Goal: Task Accomplishment & Management: Manage account settings

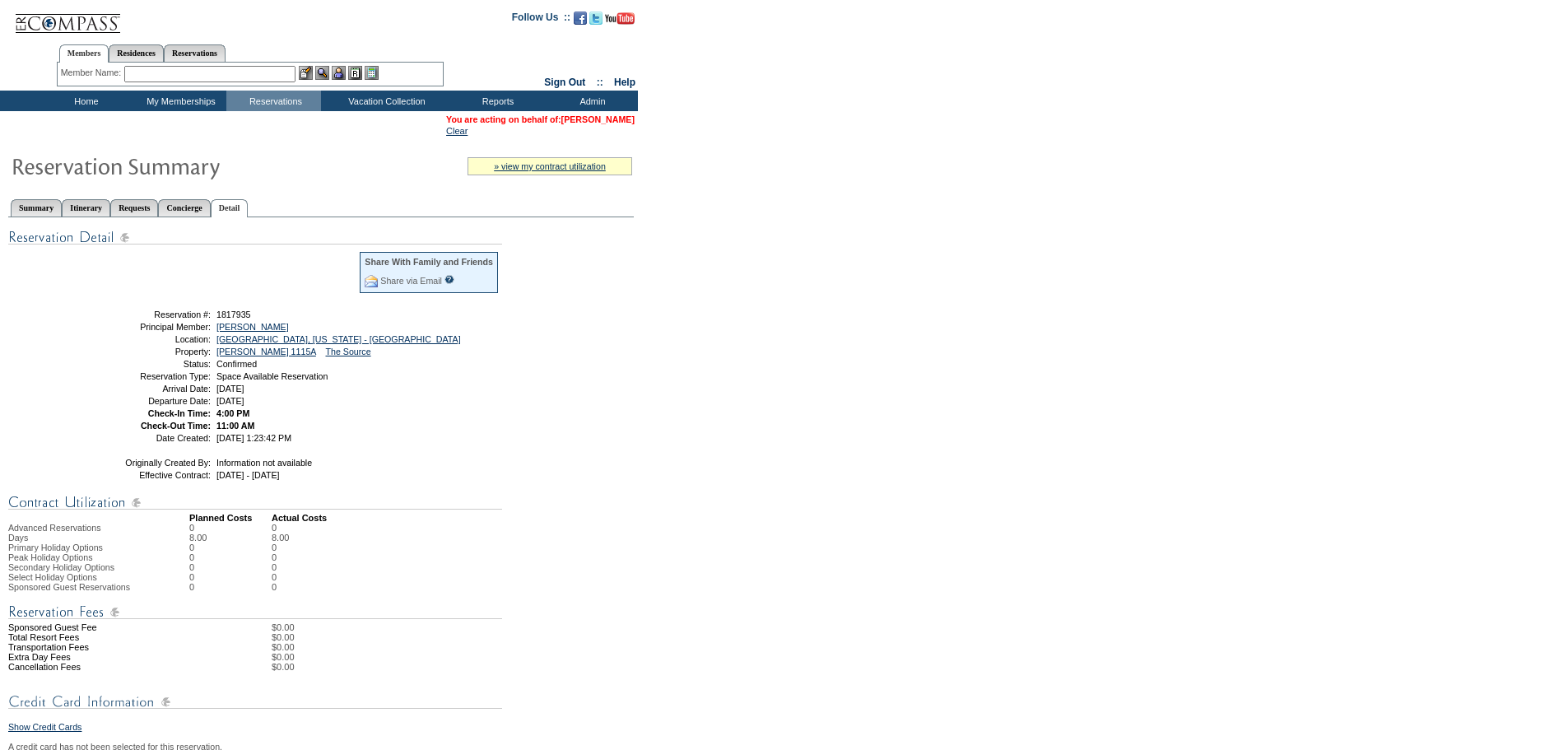
click at [563, 122] on link "[PERSON_NAME]" at bounding box center [598, 120] width 73 height 10
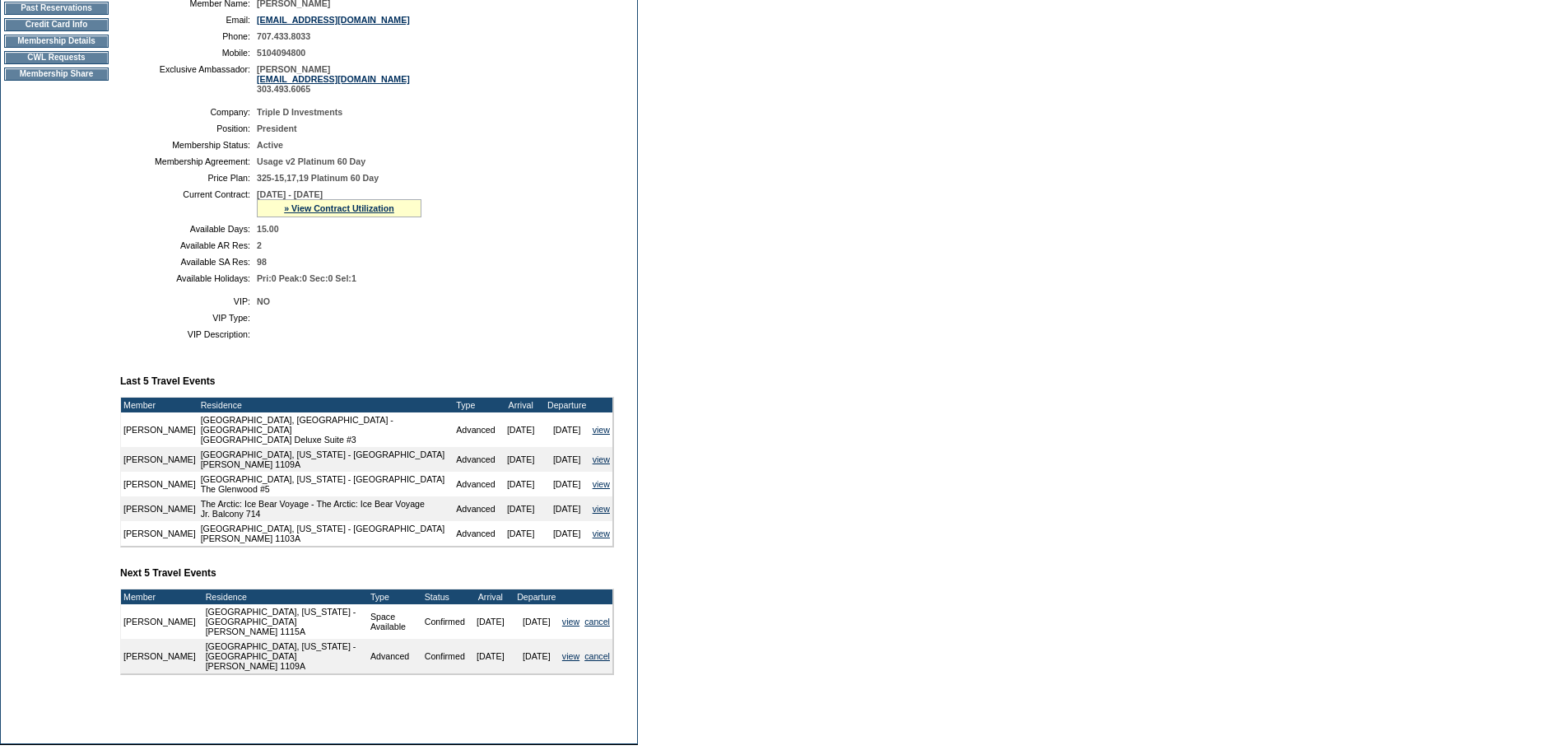
scroll to position [94, 0]
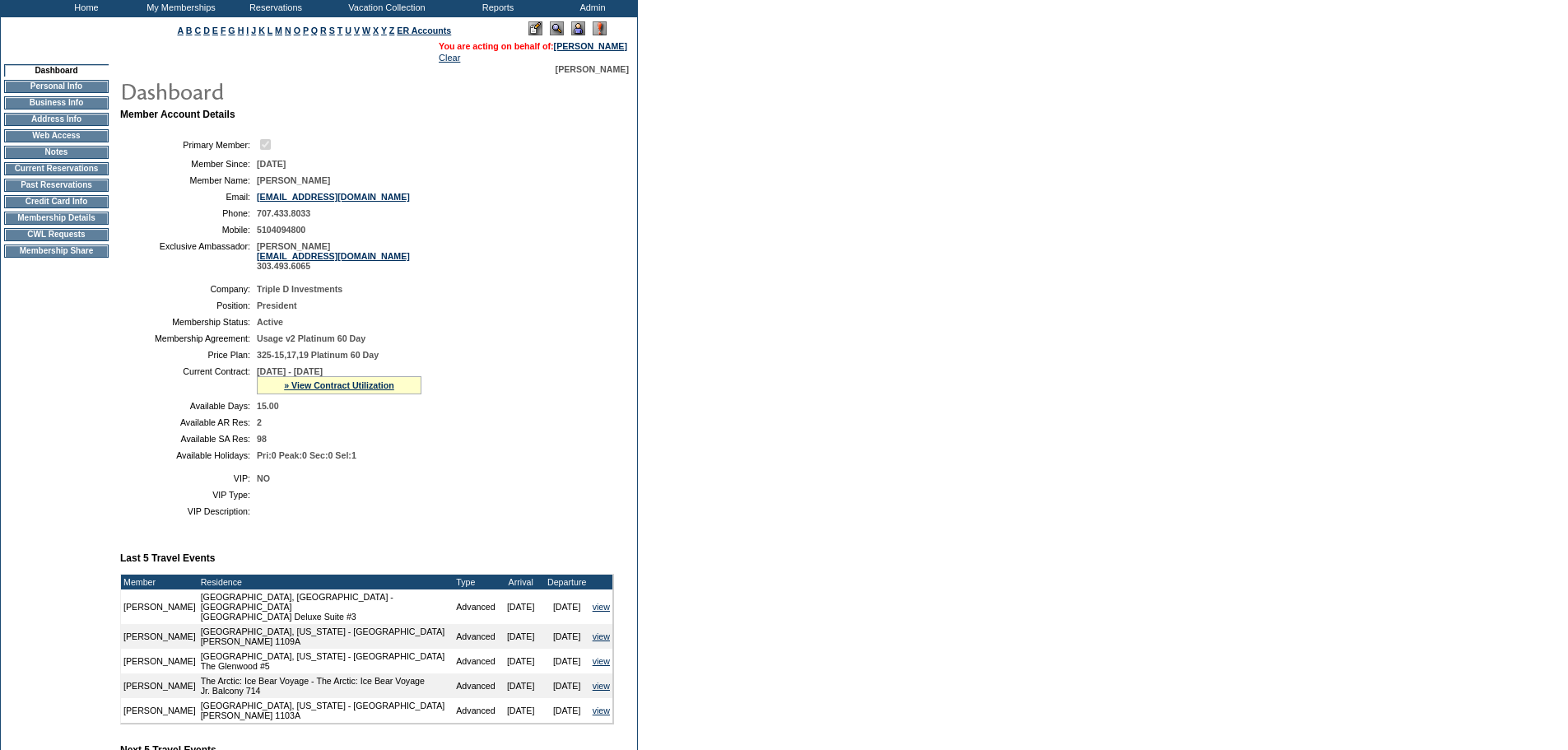
click at [61, 241] on td "CWL Requests" at bounding box center [56, 234] width 105 height 13
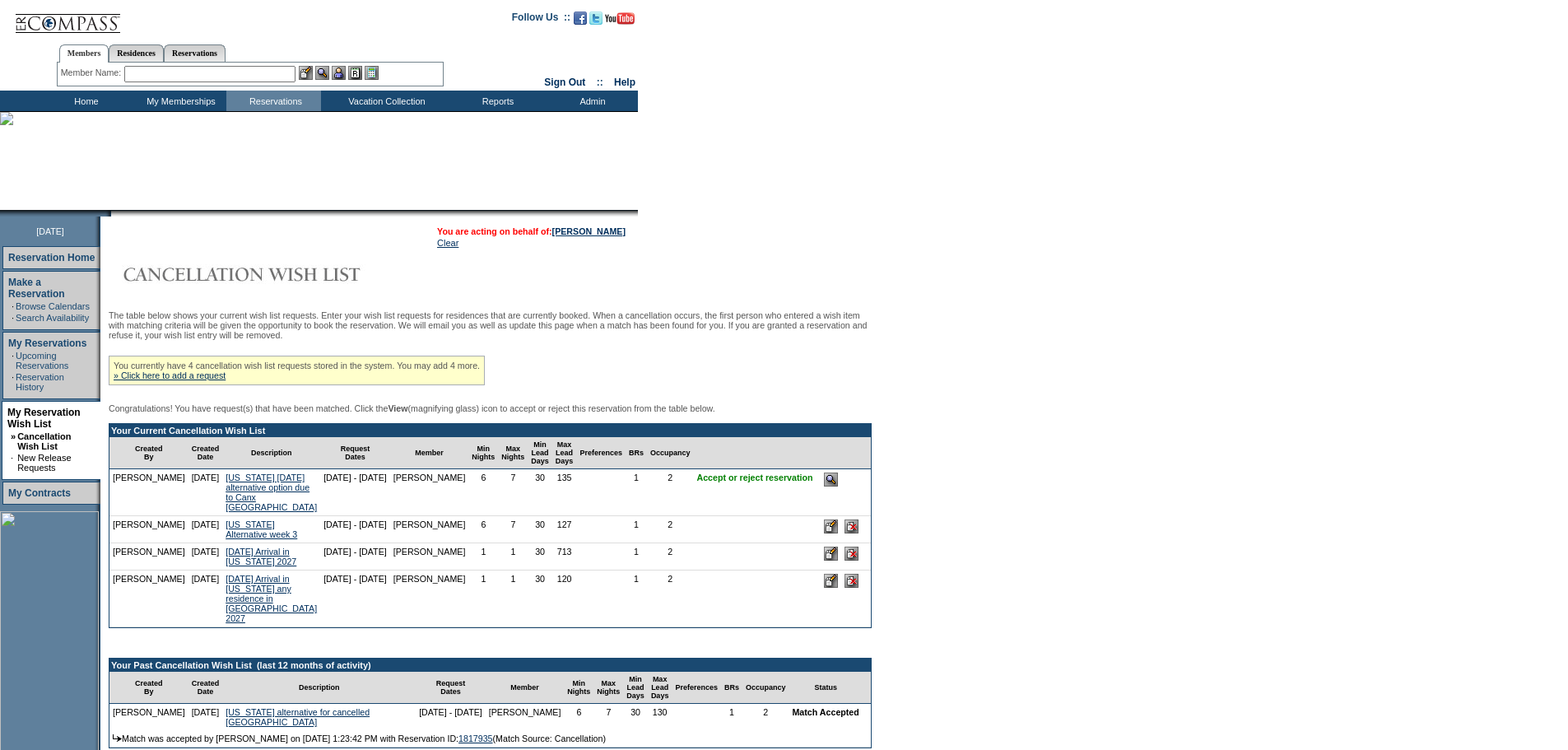
click at [824, 486] on input "image" at bounding box center [831, 479] width 14 height 14
